Goal: Check status: Check status

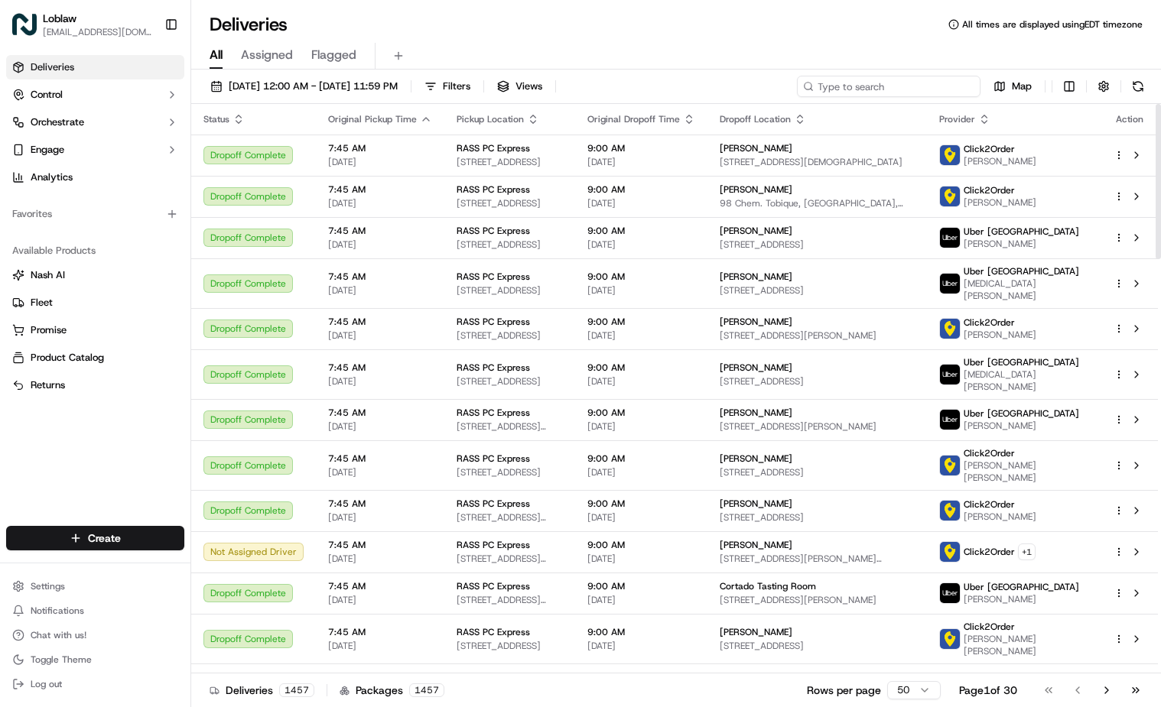
click at [918, 81] on input at bounding box center [889, 86] width 184 height 21
paste input "531900013682933"
type input "531900013682933"
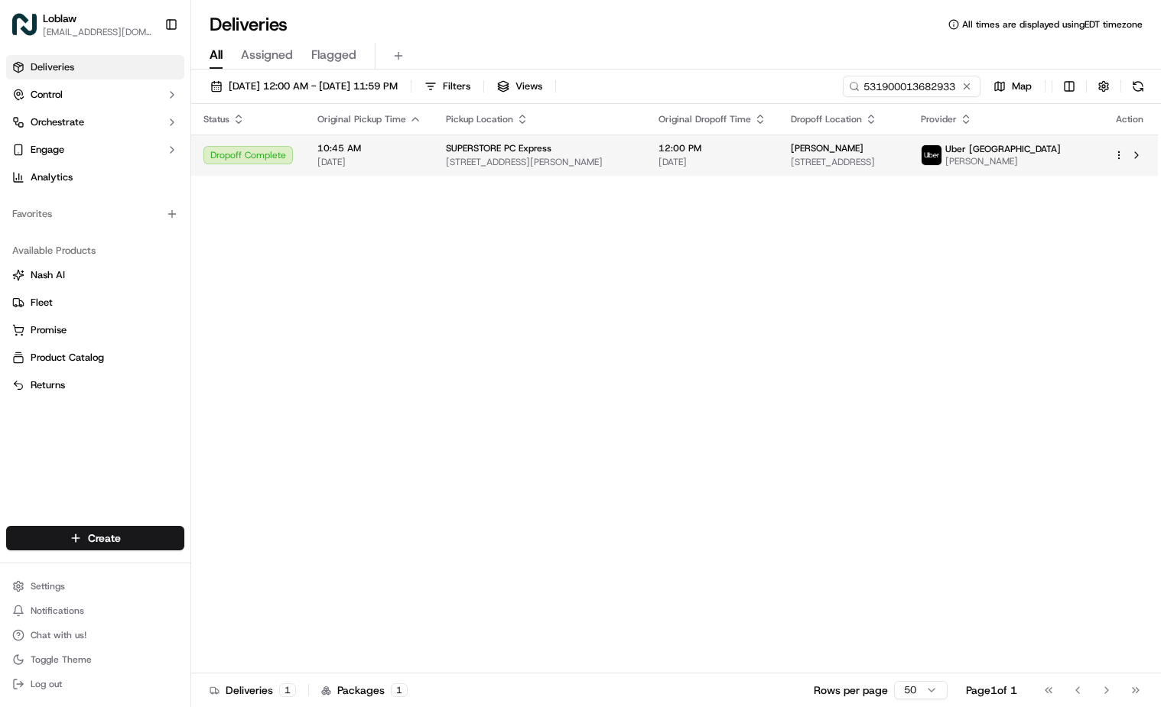
click at [800, 154] on span "[PERSON_NAME]" at bounding box center [827, 148] width 73 height 12
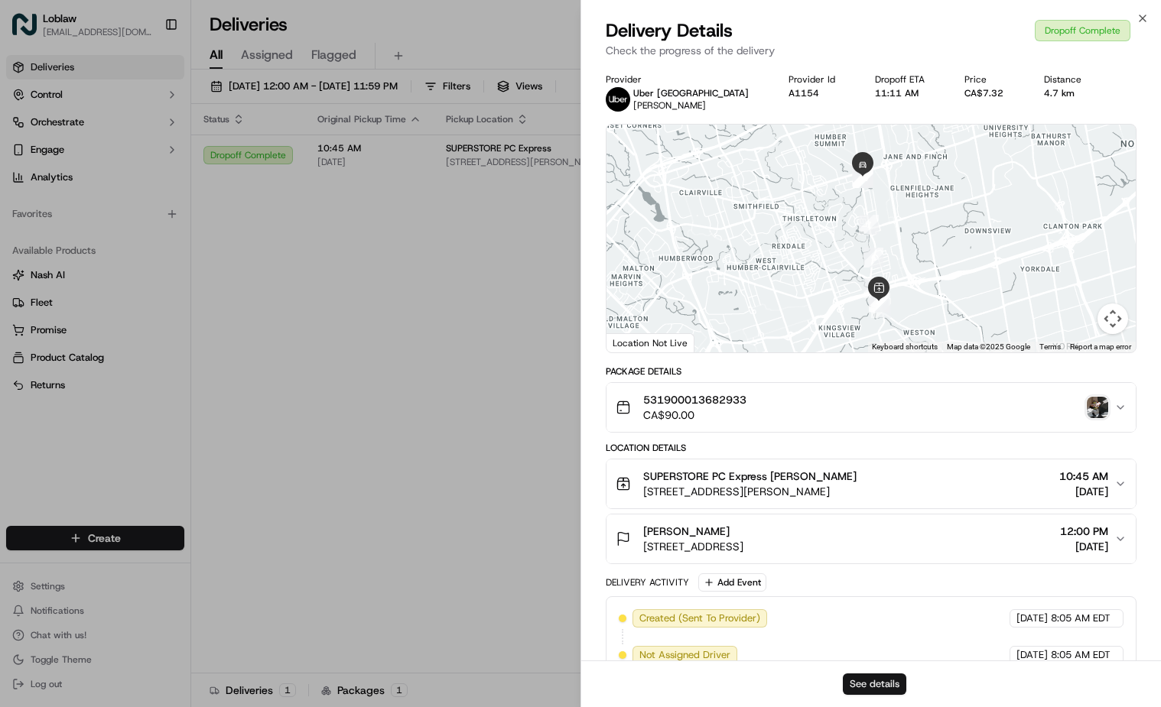
click at [868, 684] on button "See details" at bounding box center [874, 684] width 63 height 21
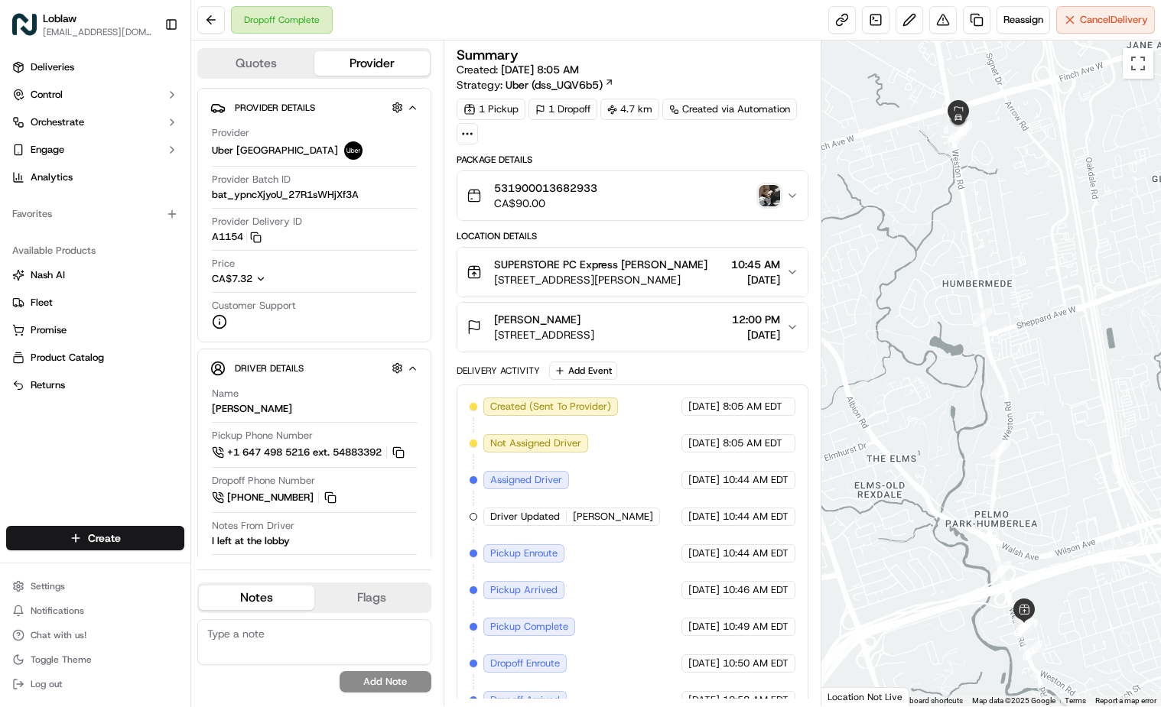
click at [770, 189] on img "button" at bounding box center [768, 195] width 21 height 21
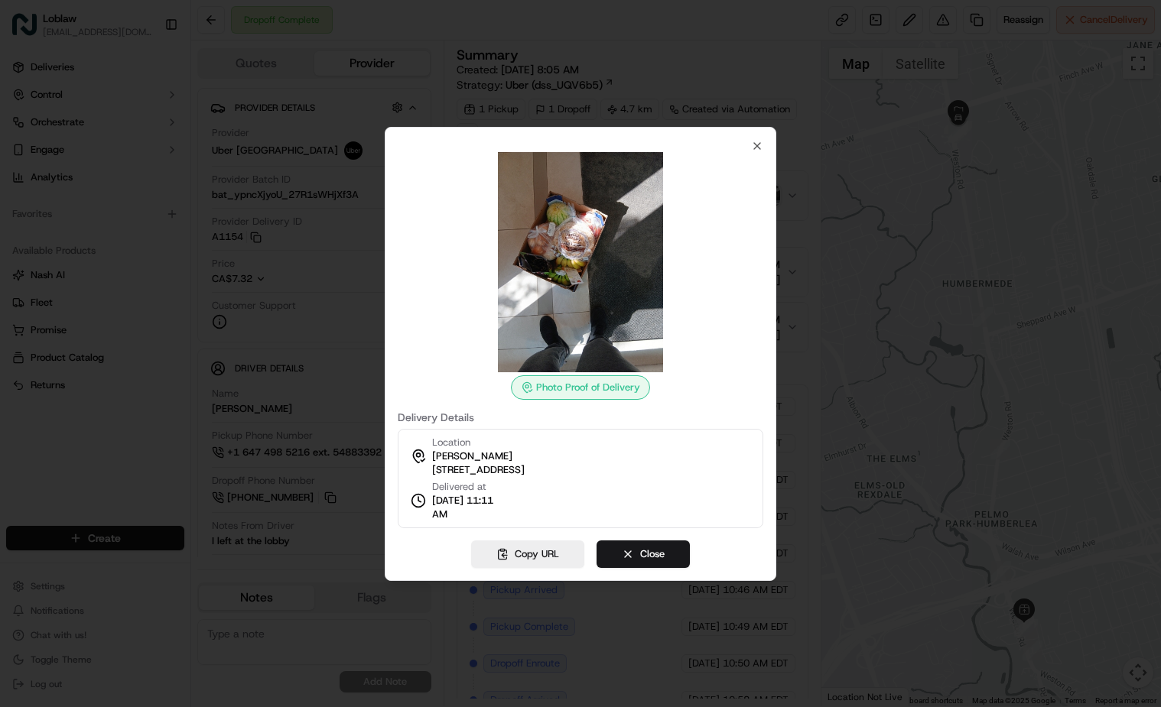
drag, startPoint x: 430, startPoint y: 482, endPoint x: 481, endPoint y: 518, distance: 62.0
click at [481, 518] on div "Delivered at [DATE] 11:11 AM" at bounding box center [457, 500] width 92 height 41
drag, startPoint x: 465, startPoint y: 515, endPoint x: 486, endPoint y: 505, distance: 22.6
copy div "Delivered at [DATE] 11:11 AM"
drag, startPoint x: 582, startPoint y: 265, endPoint x: 758, endPoint y: 148, distance: 211.6
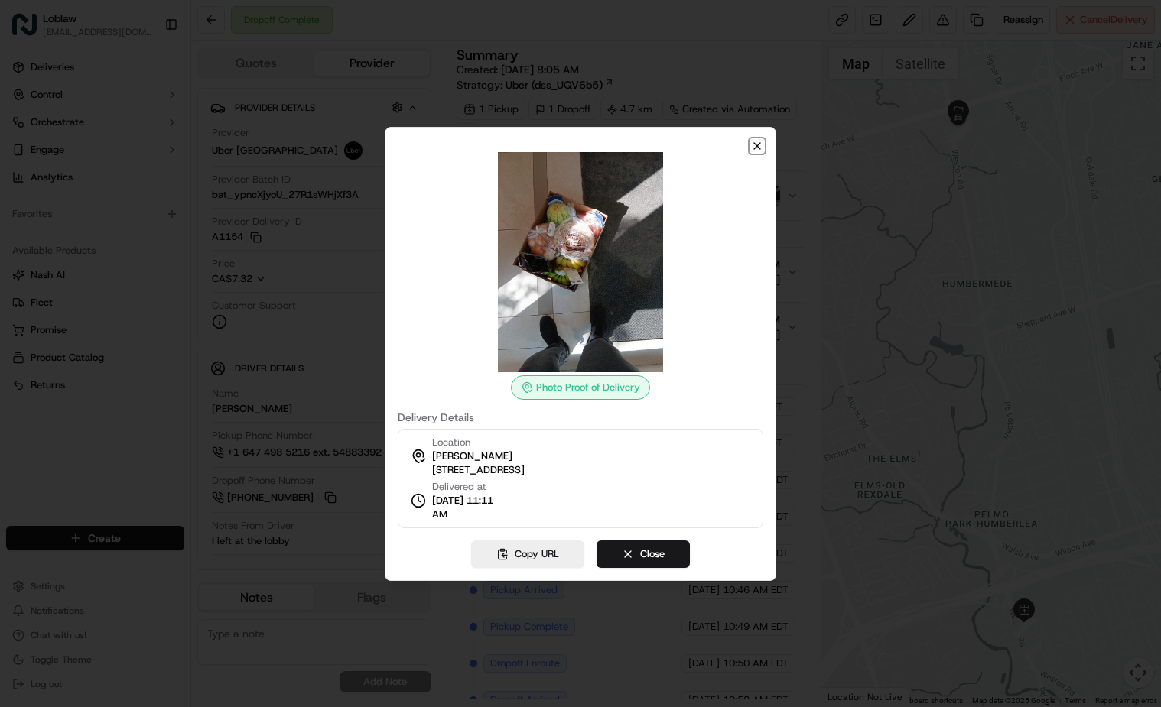
click at [758, 148] on icon "button" at bounding box center [757, 146] width 12 height 12
